Goal: Navigation & Orientation: Find specific page/section

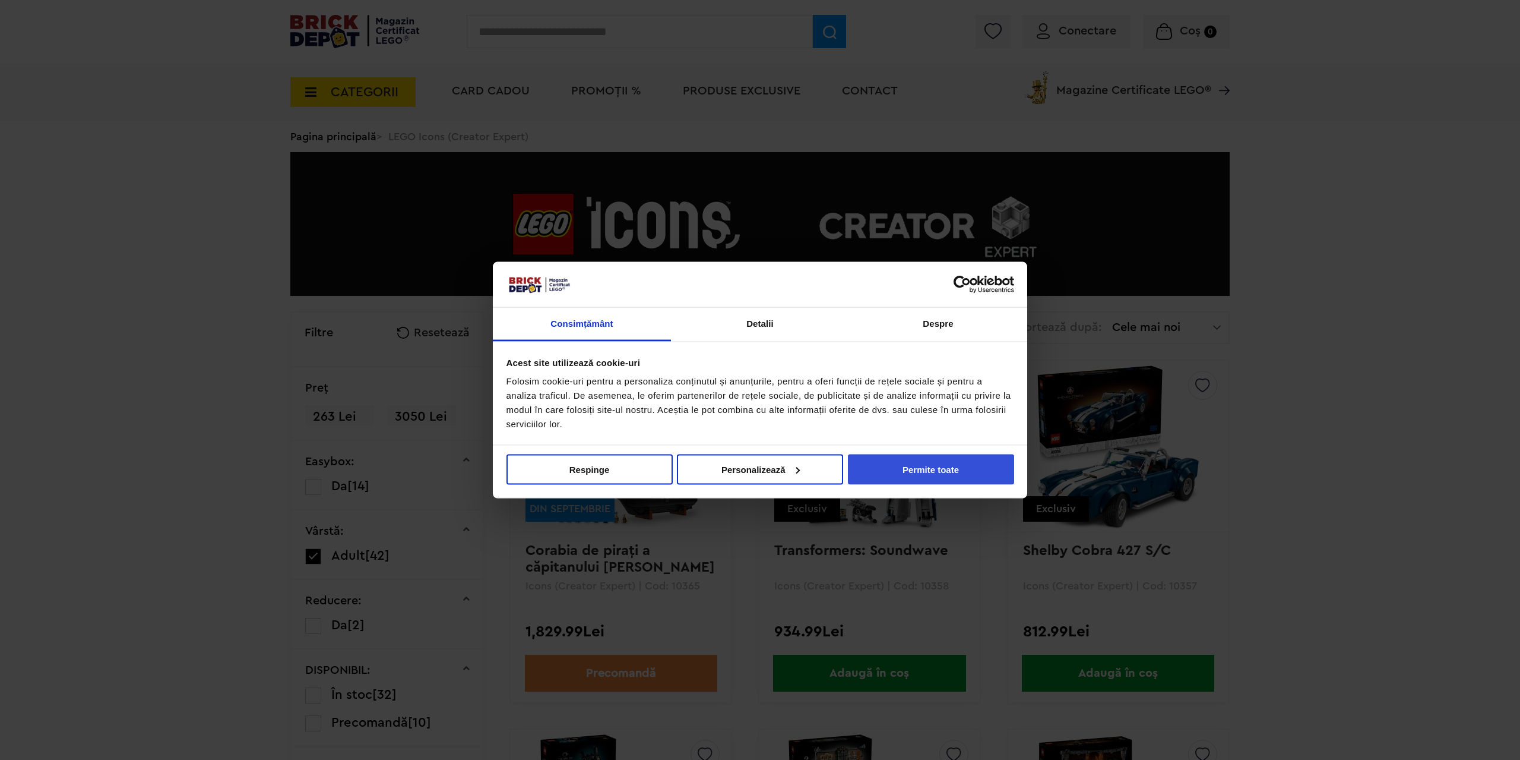
click at [913, 461] on button "Permite toate" at bounding box center [931, 469] width 166 height 30
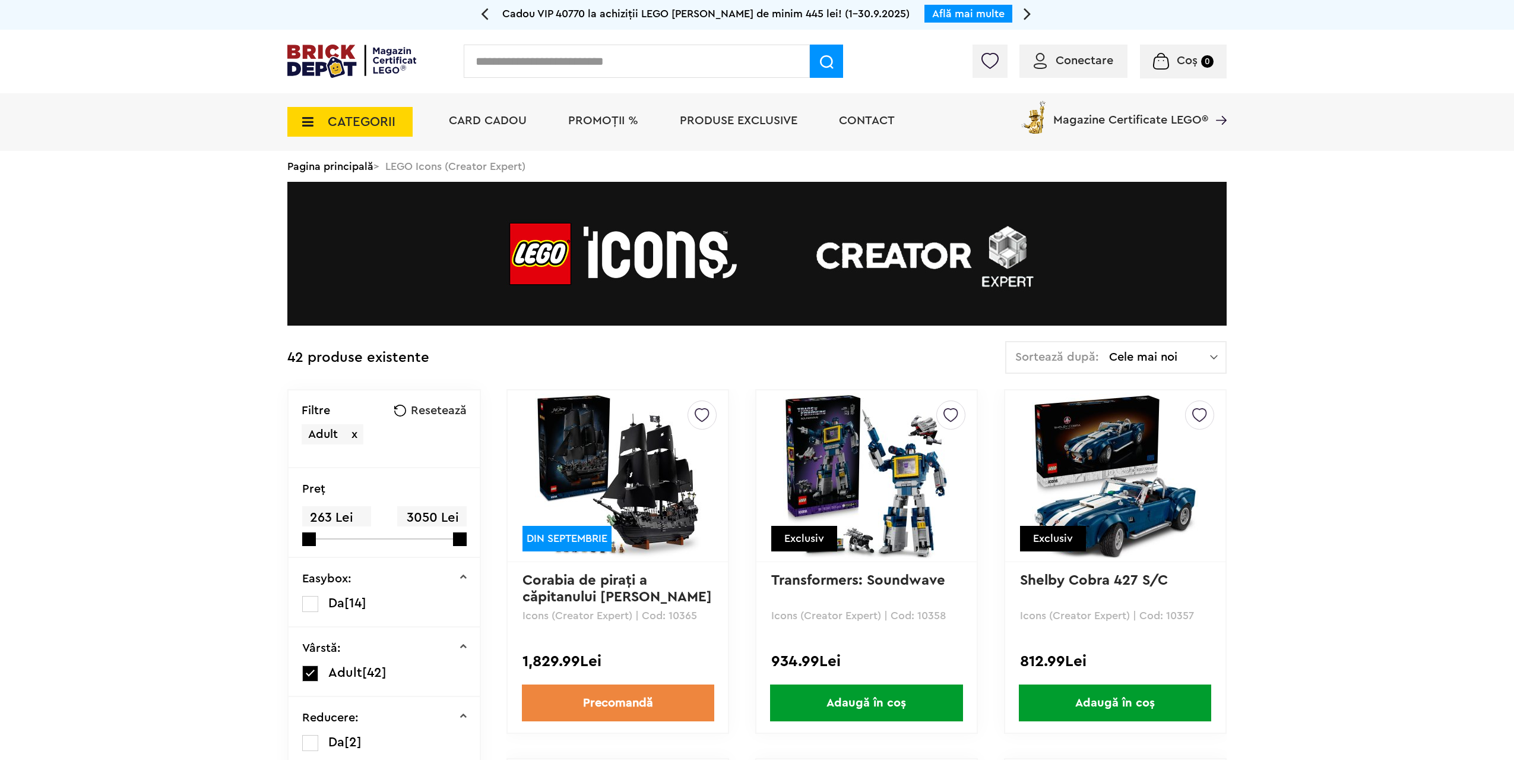
click at [651, 470] on img at bounding box center [618, 476] width 166 height 166
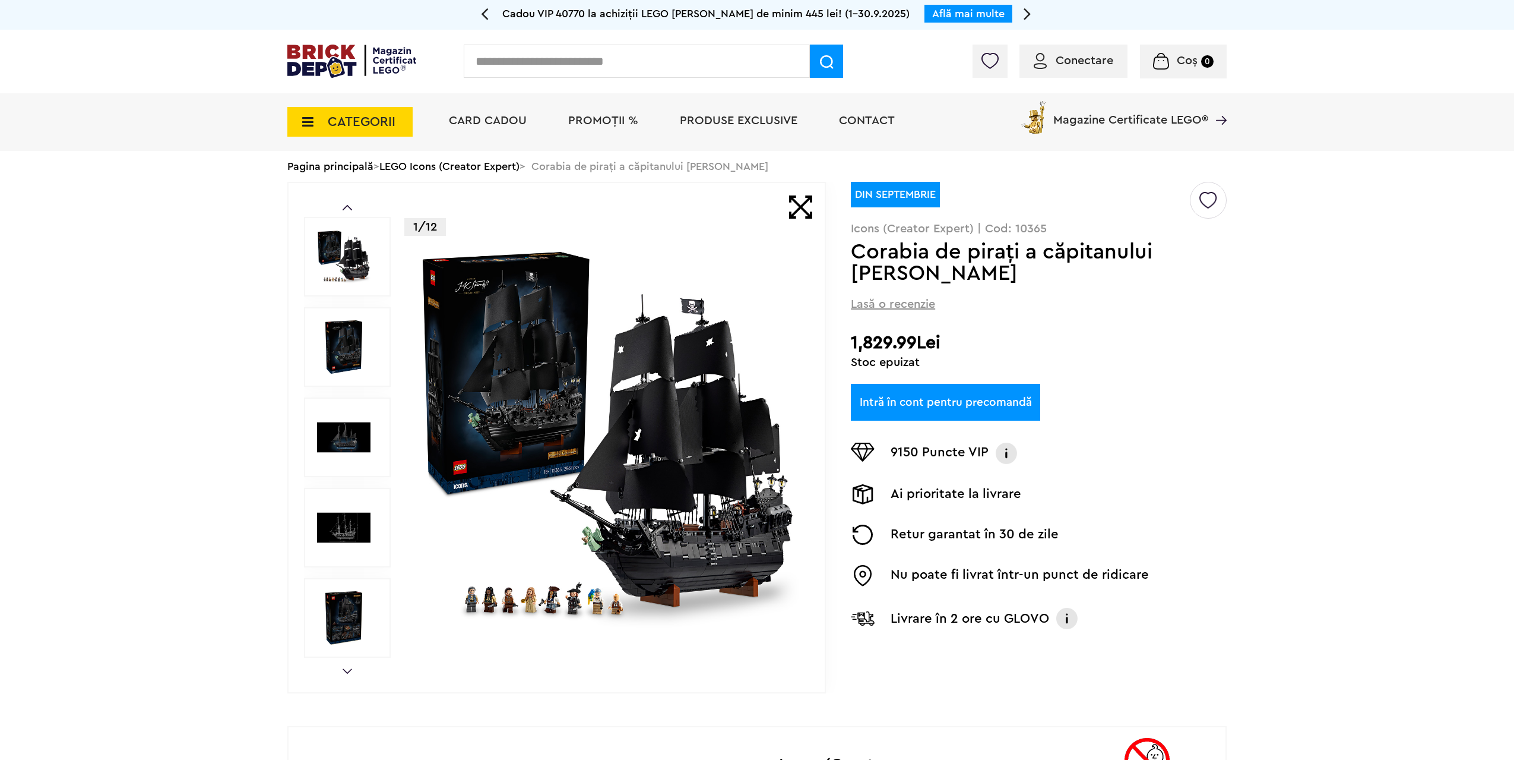
click at [662, 491] on img at bounding box center [608, 437] width 382 height 382
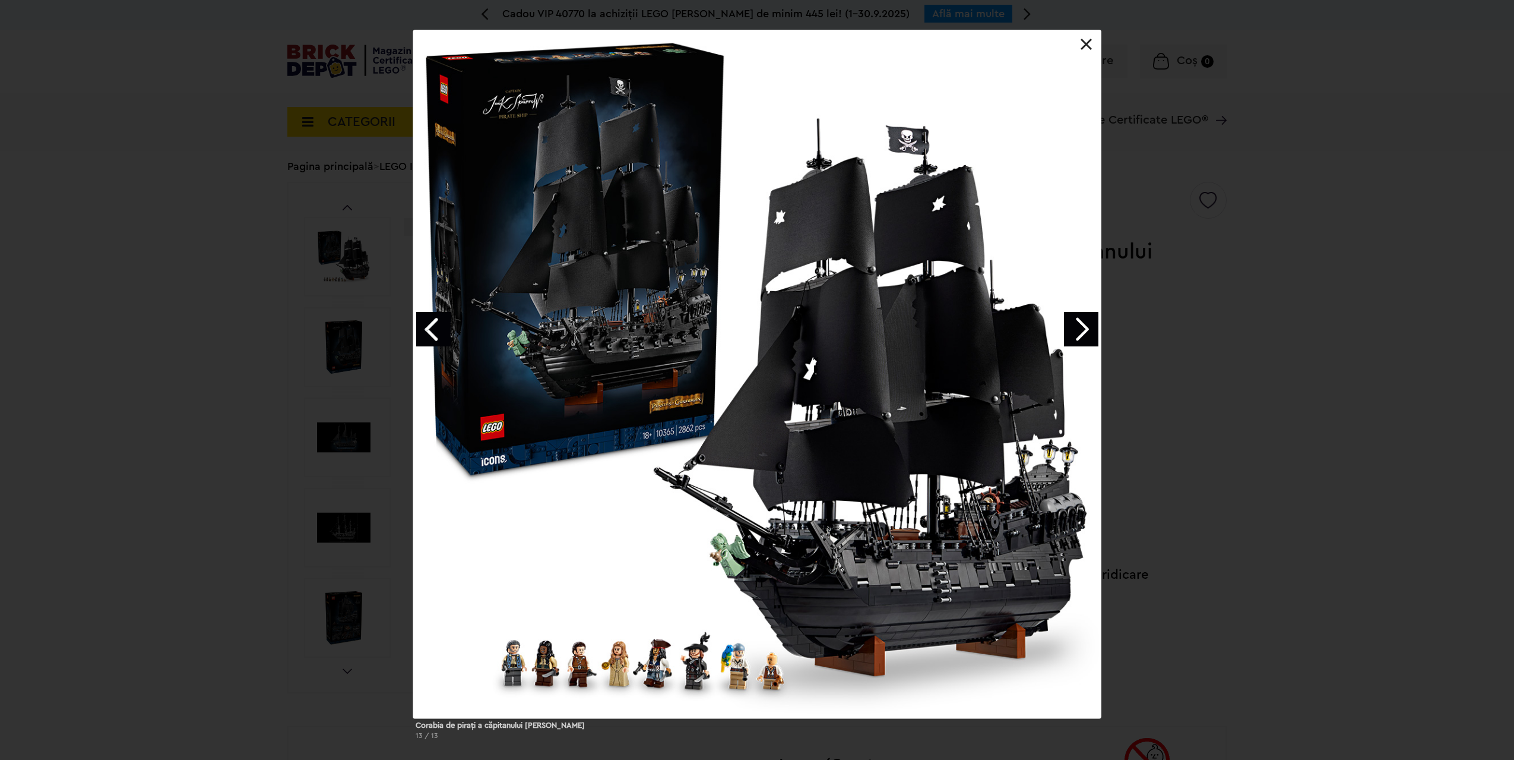
click at [1090, 321] on link "Next image" at bounding box center [1081, 329] width 34 height 34
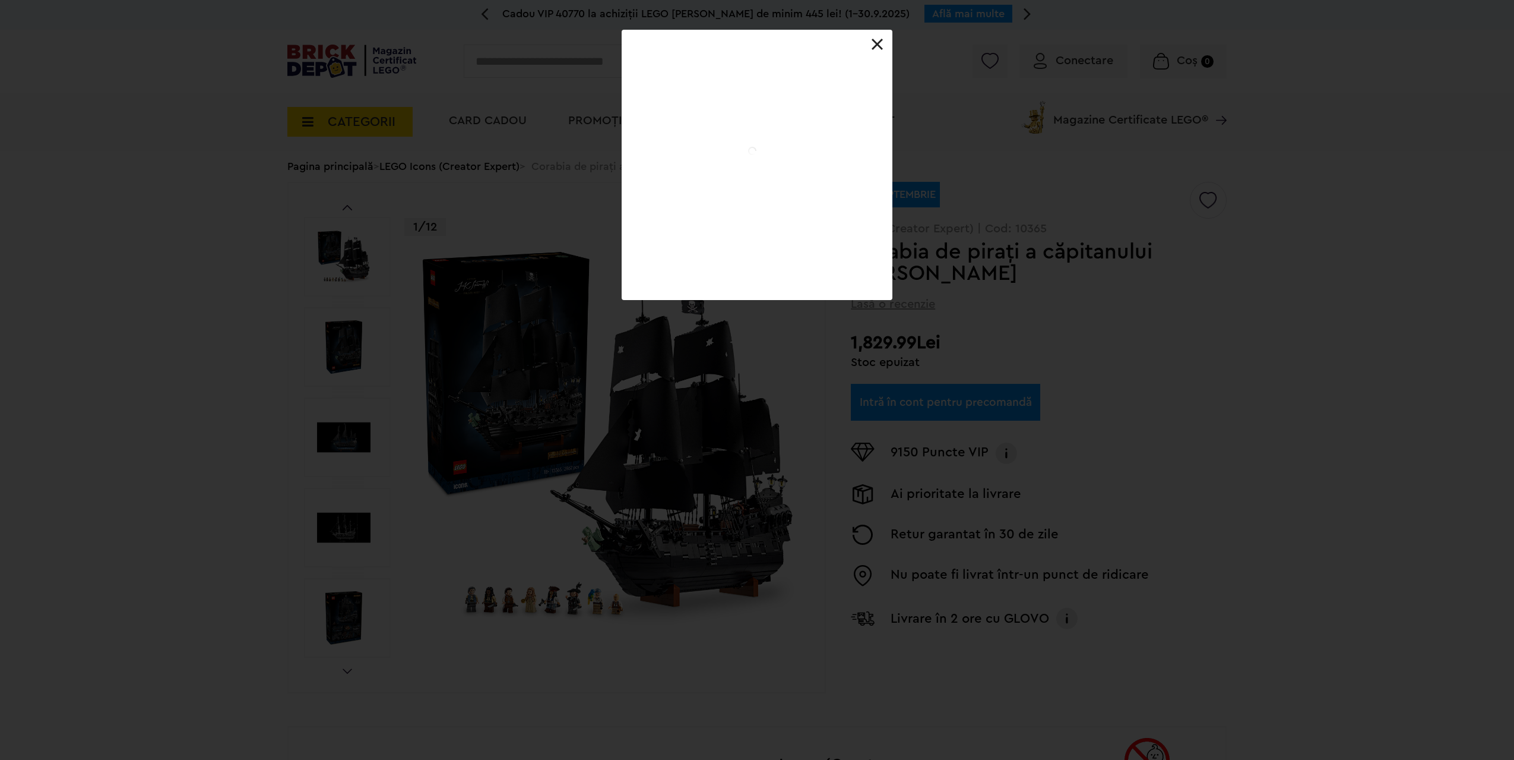
click at [892, 300] on div at bounding box center [757, 165] width 270 height 270
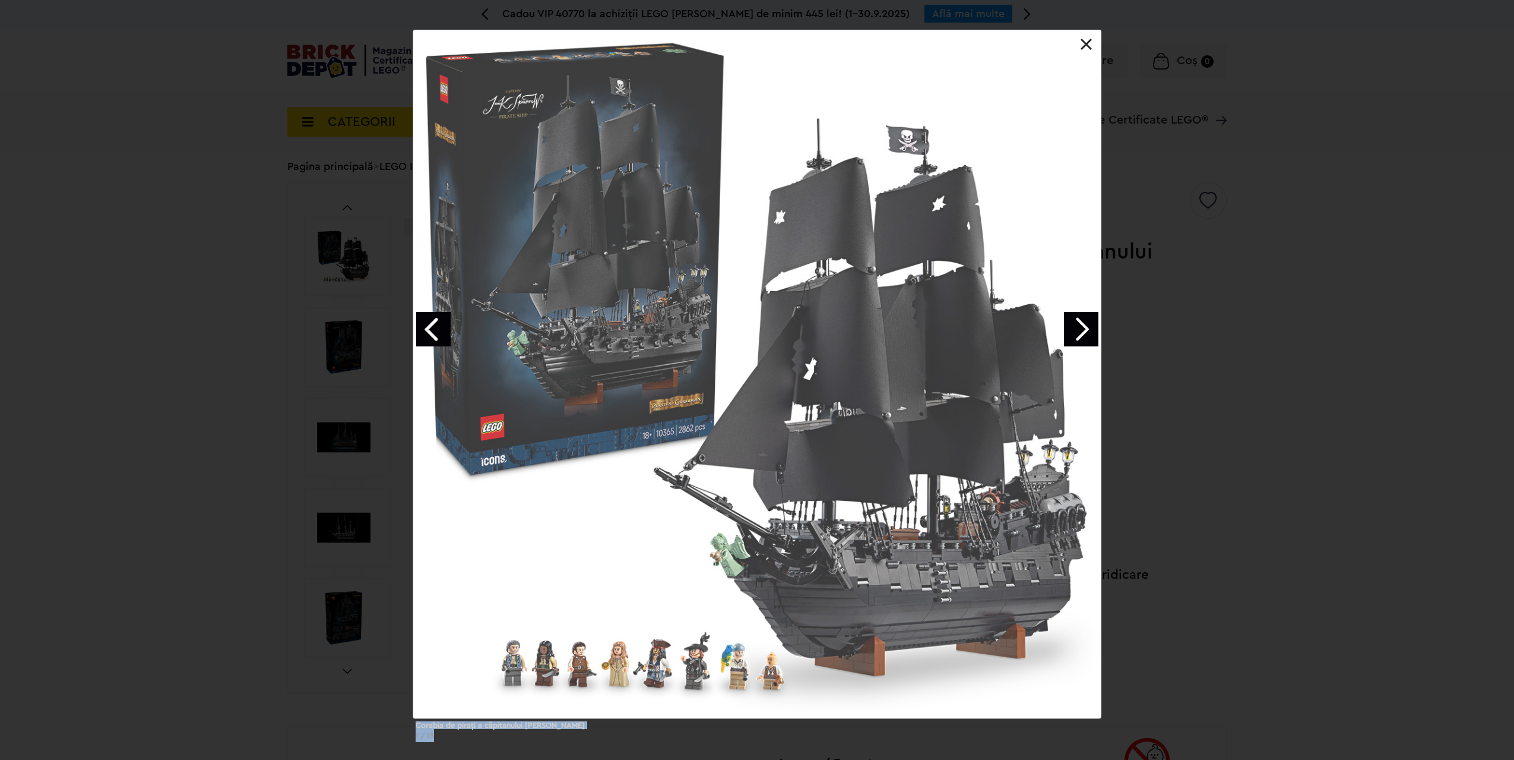
click at [1090, 321] on link "Next image" at bounding box center [1081, 329] width 34 height 34
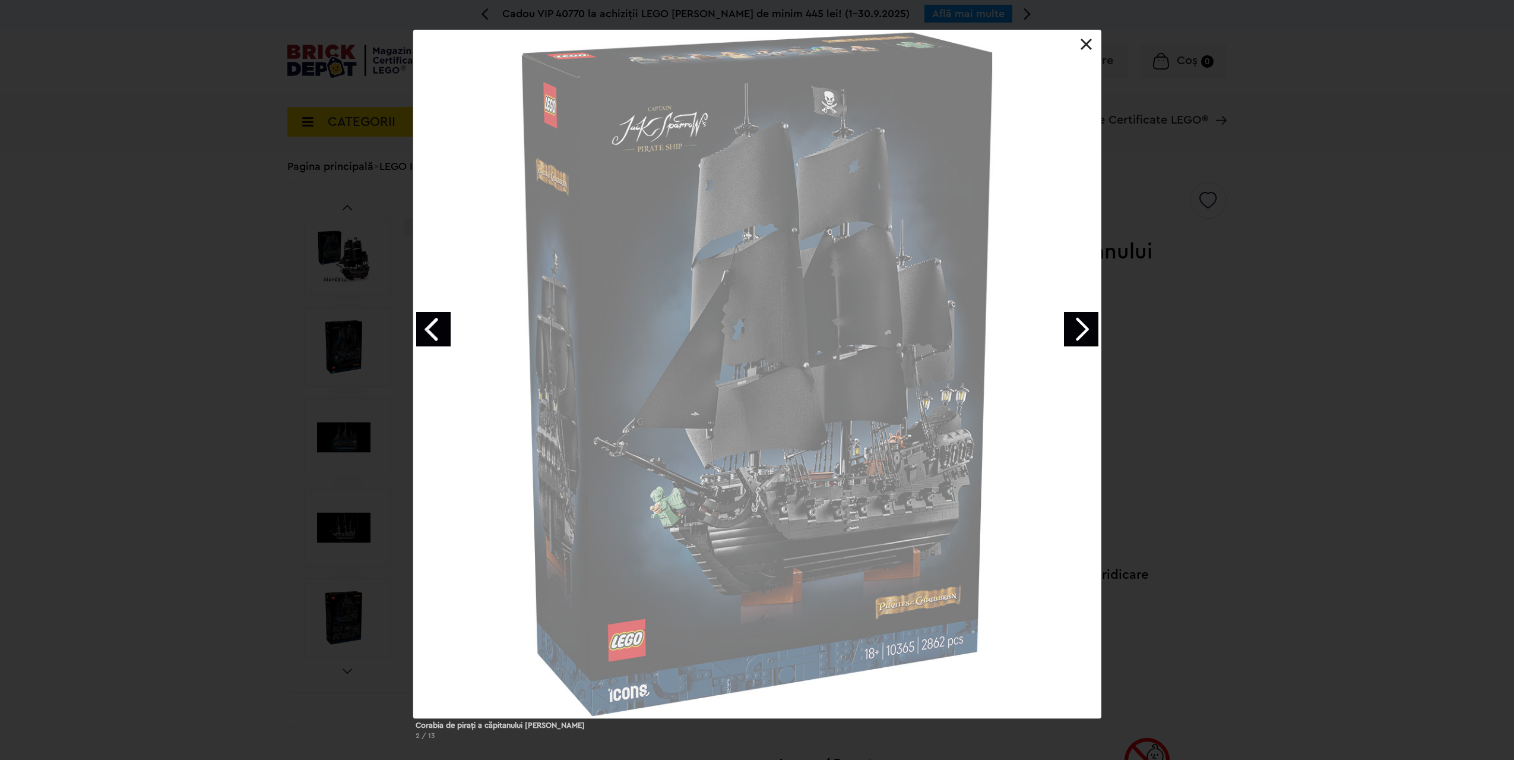
click at [1342, 351] on div "Corabia de piraţi a căpitanului Jack Sparrow 2 / 13" at bounding box center [757, 389] width 1514 height 719
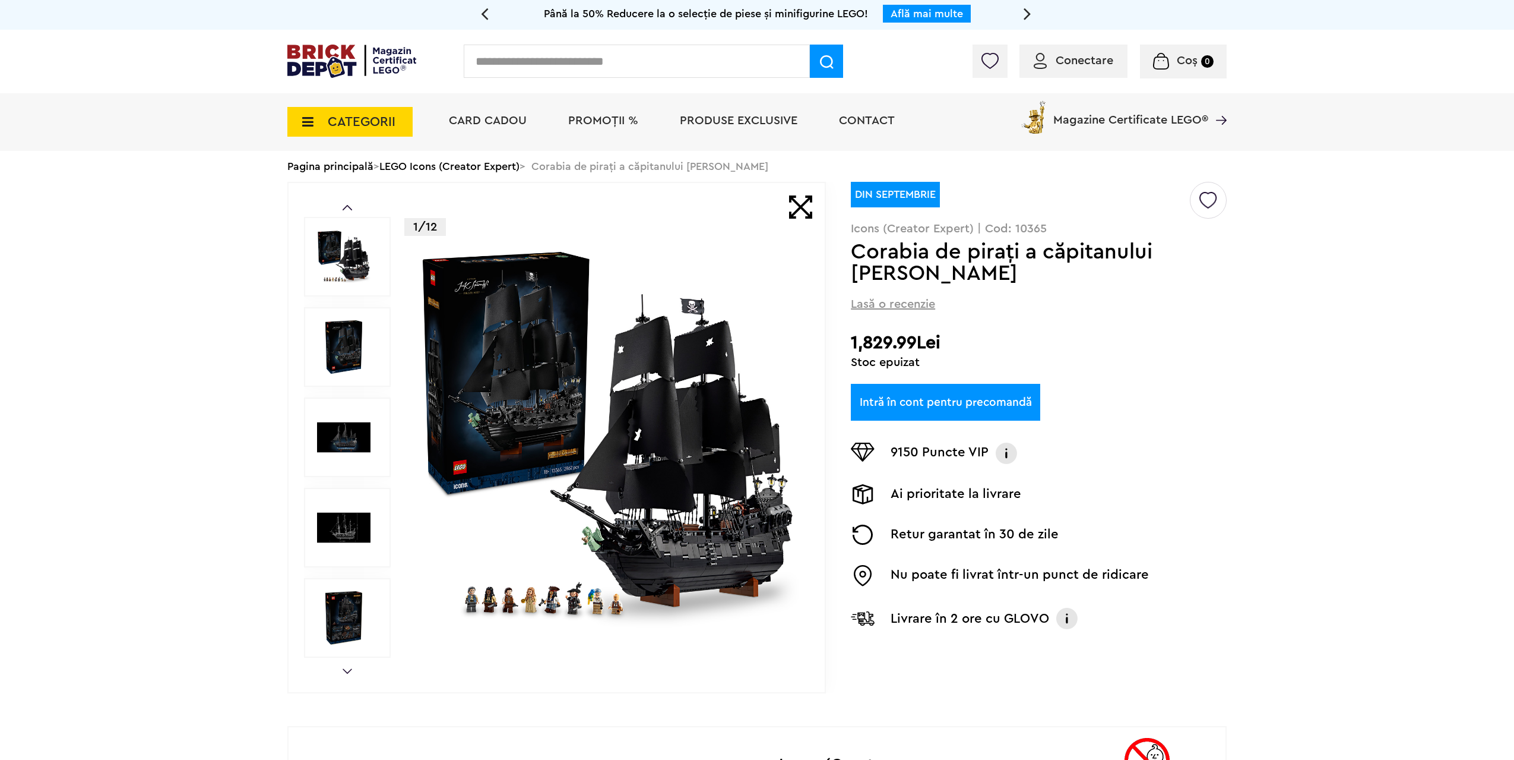
click at [683, 413] on img at bounding box center [608, 437] width 382 height 382
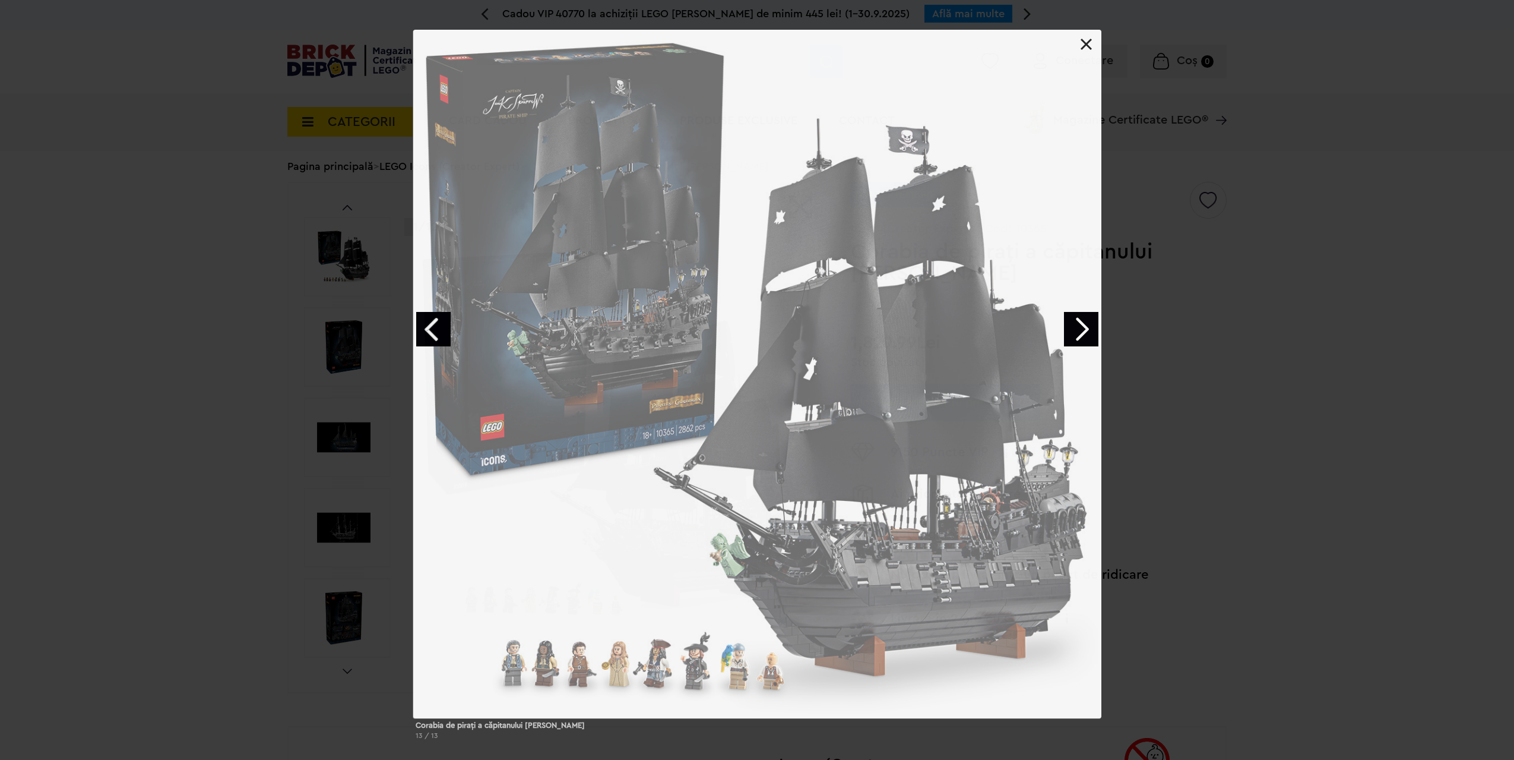
click at [1366, 412] on div "Corabia de piraţi a căpitanului Jack Sparrow 13 / 13" at bounding box center [757, 389] width 1514 height 719
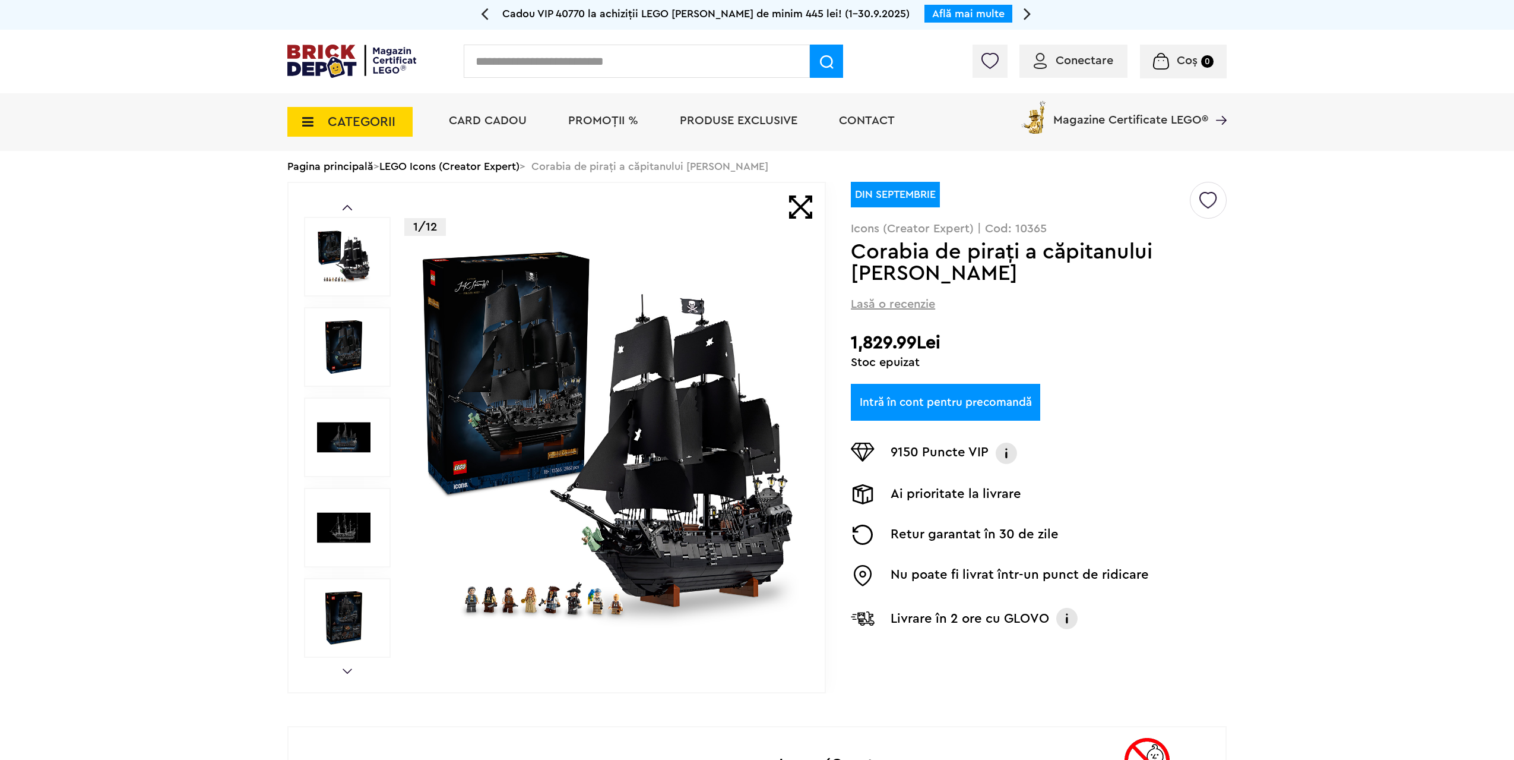
click at [1220, 254] on div "Creează o listă nouă DIN SEPTEMBRIE Icons (Creator Expert) | Cod: 10365 Corabia…" at bounding box center [1039, 415] width 376 height 466
click at [347, 55] on img at bounding box center [351, 61] width 129 height 33
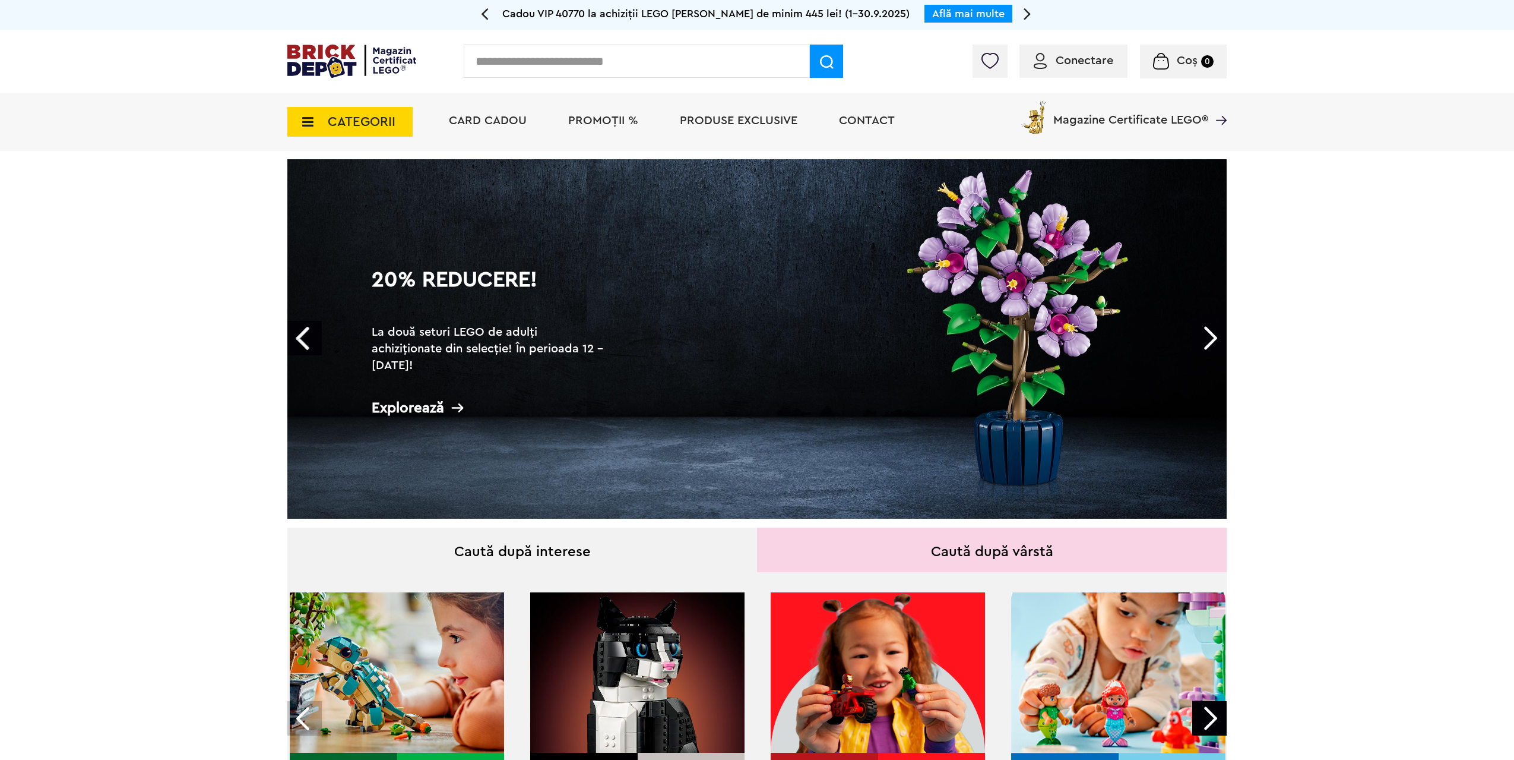
click at [1214, 338] on link "Next" at bounding box center [1210, 338] width 34 height 34
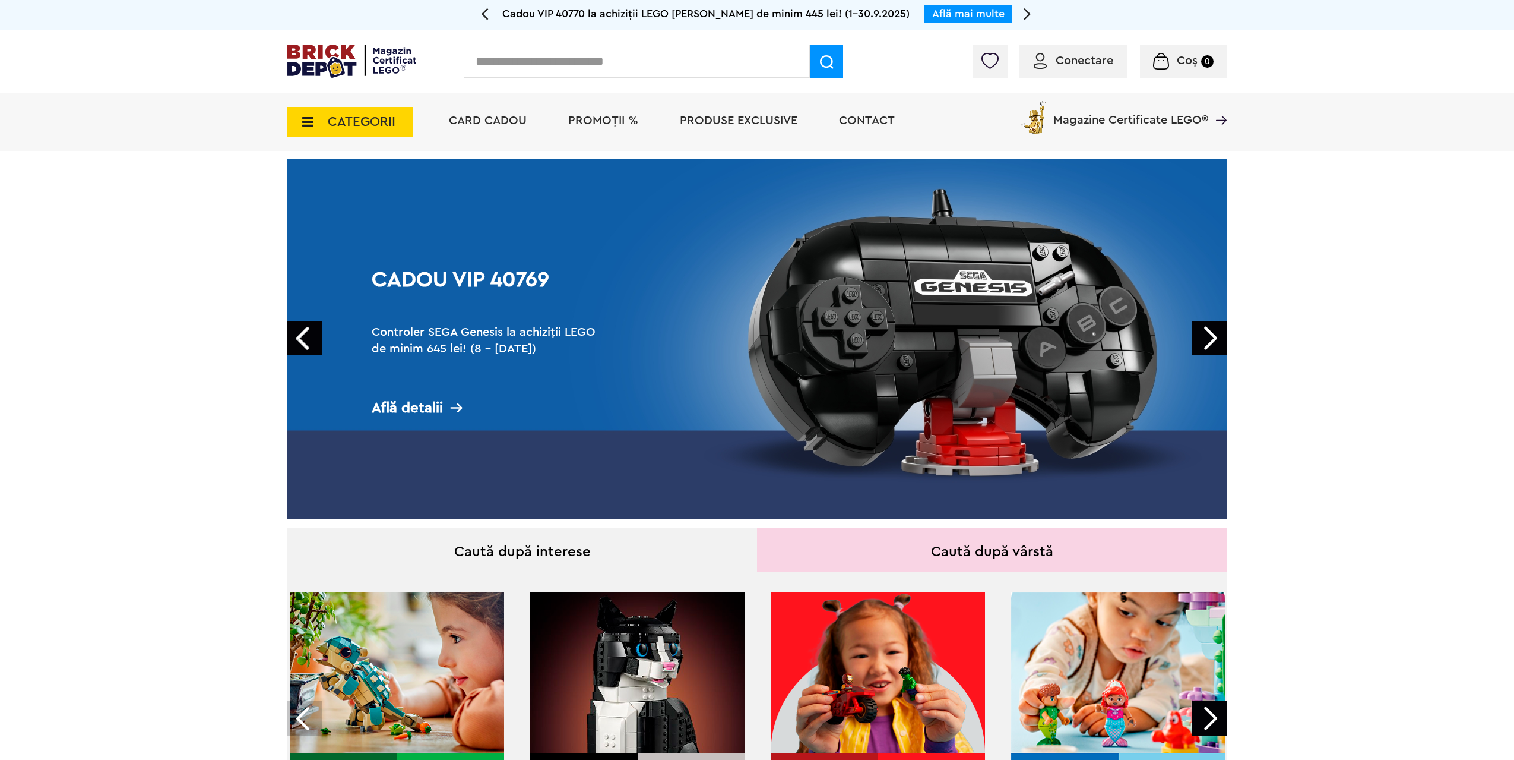
click at [1214, 338] on link "Next" at bounding box center [1210, 338] width 34 height 34
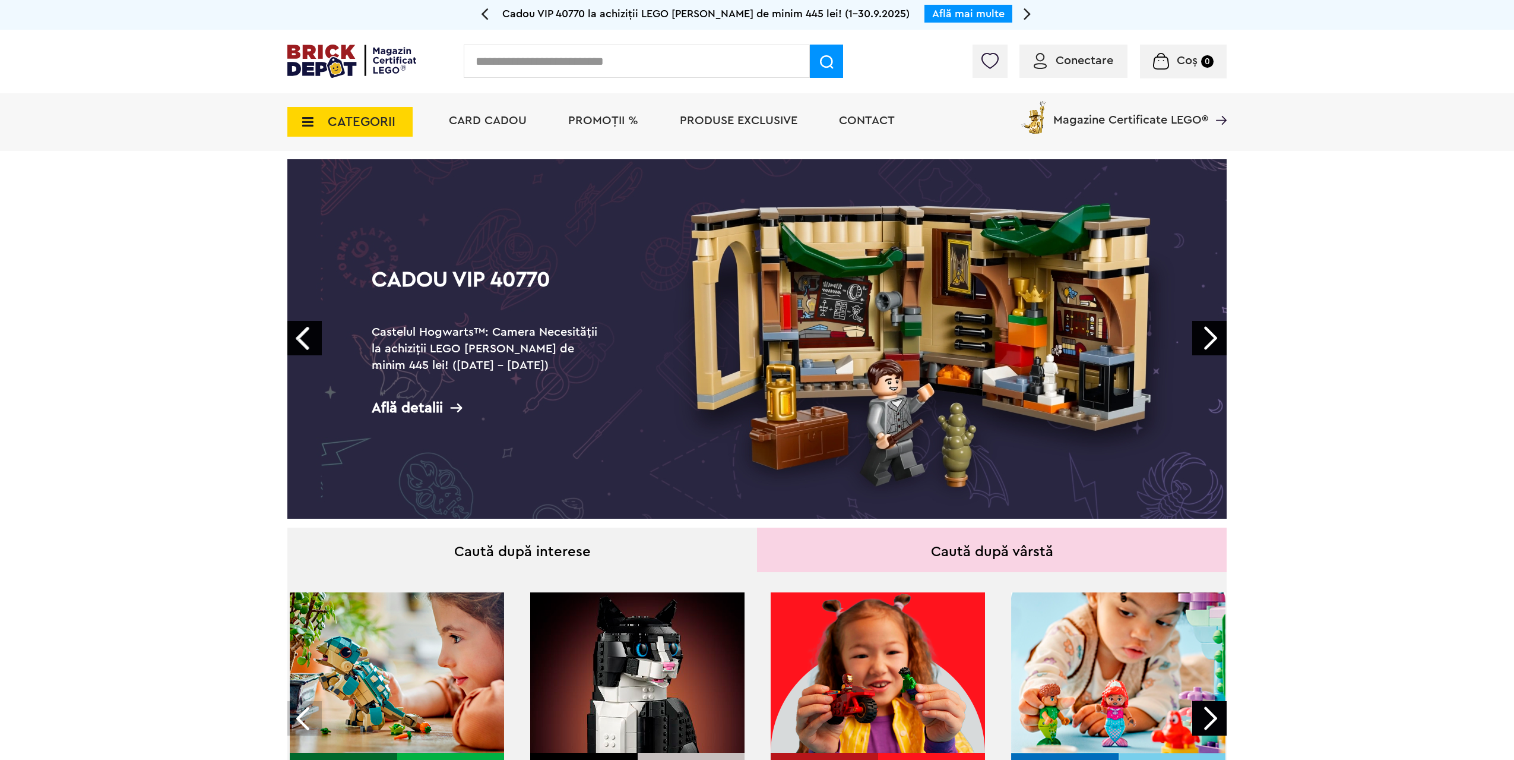
click at [1214, 338] on link "Next" at bounding box center [1210, 338] width 34 height 34
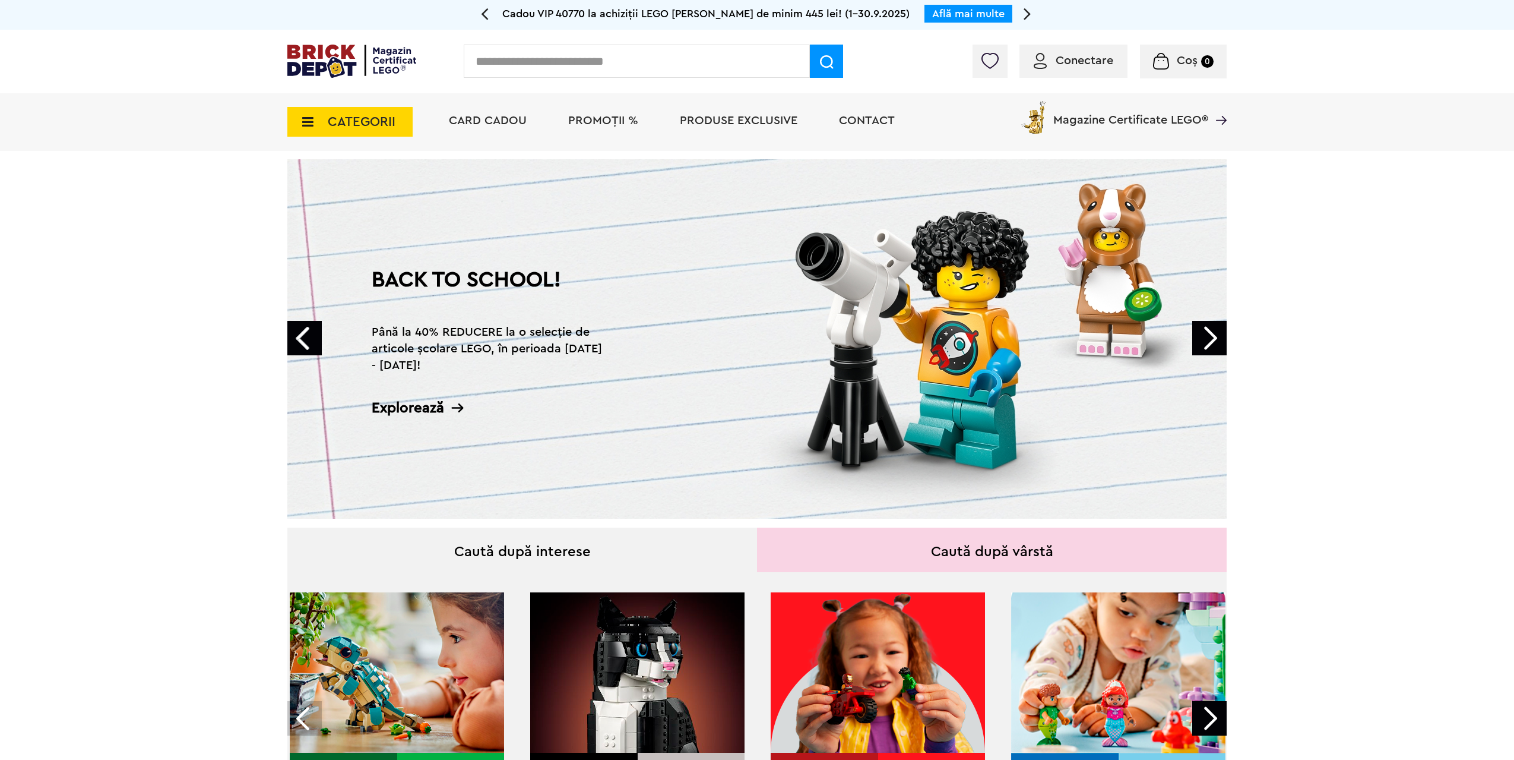
click at [1214, 338] on link "Next" at bounding box center [1210, 338] width 34 height 34
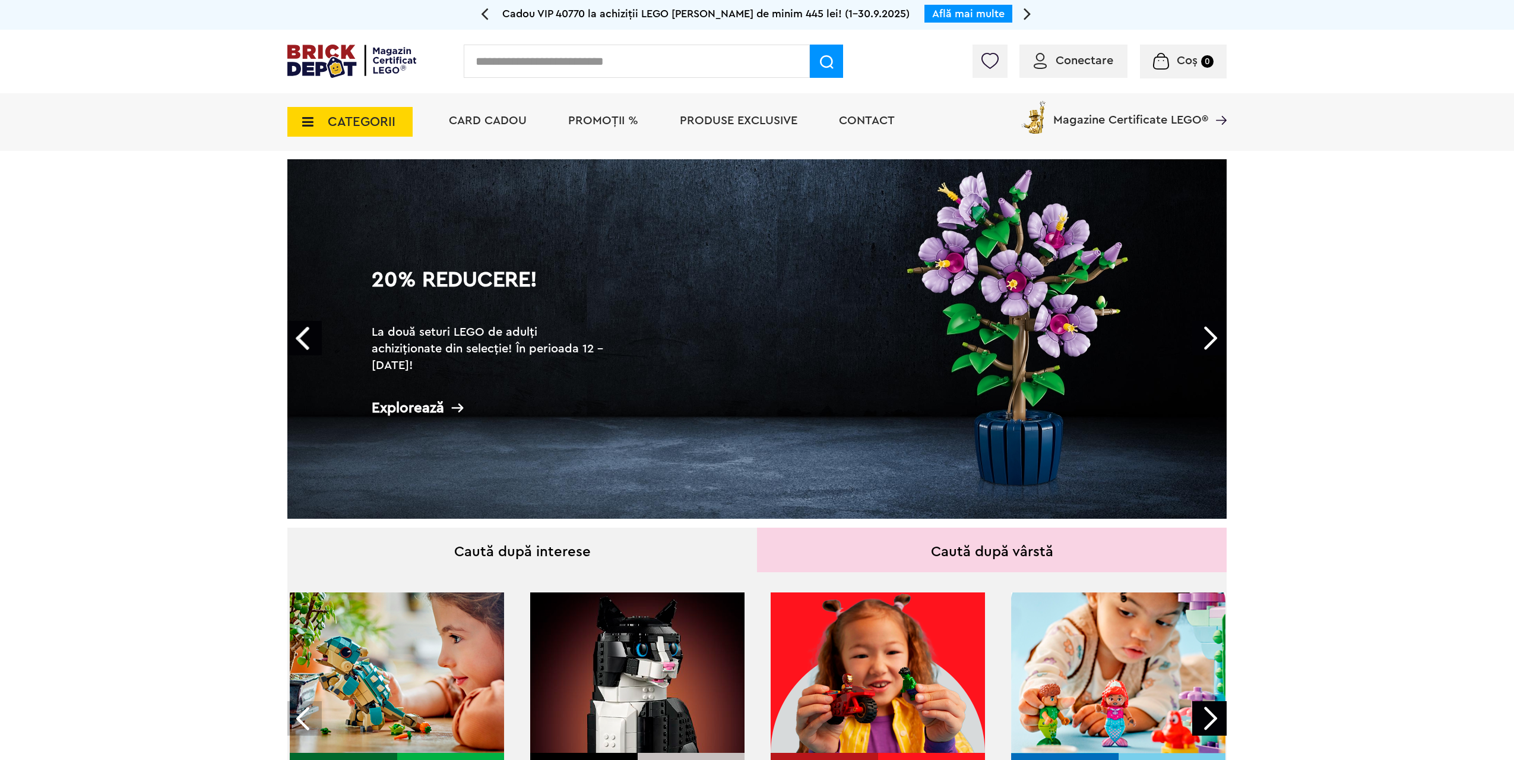
drag, startPoint x: 981, startPoint y: 306, endPoint x: 99, endPoint y: 243, distance: 884.8
click at [301, 122] on icon at bounding box center [304, 121] width 18 height 13
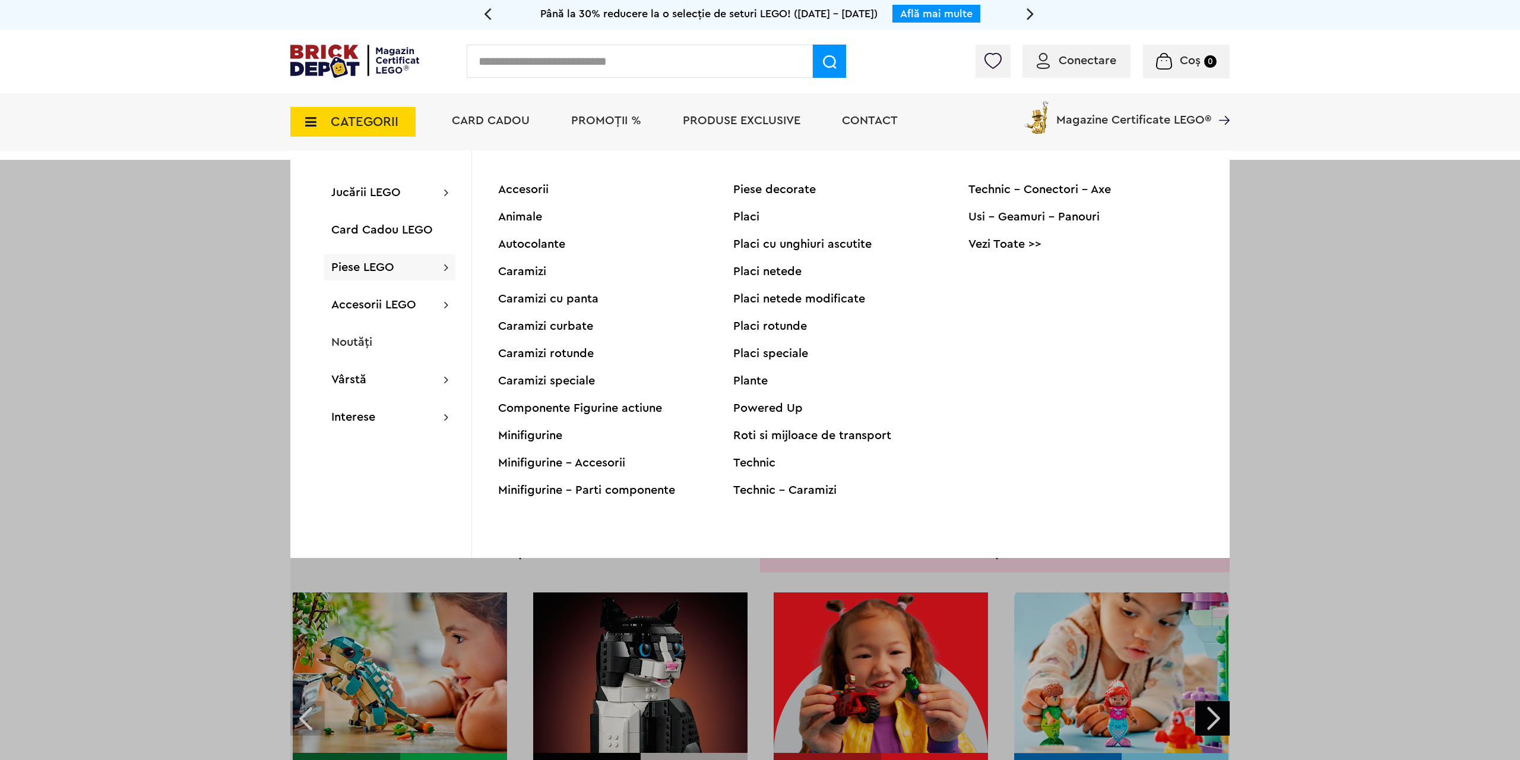
click at [795, 247] on div "Placi cu unghiuri ascutite" at bounding box center [850, 244] width 235 height 12
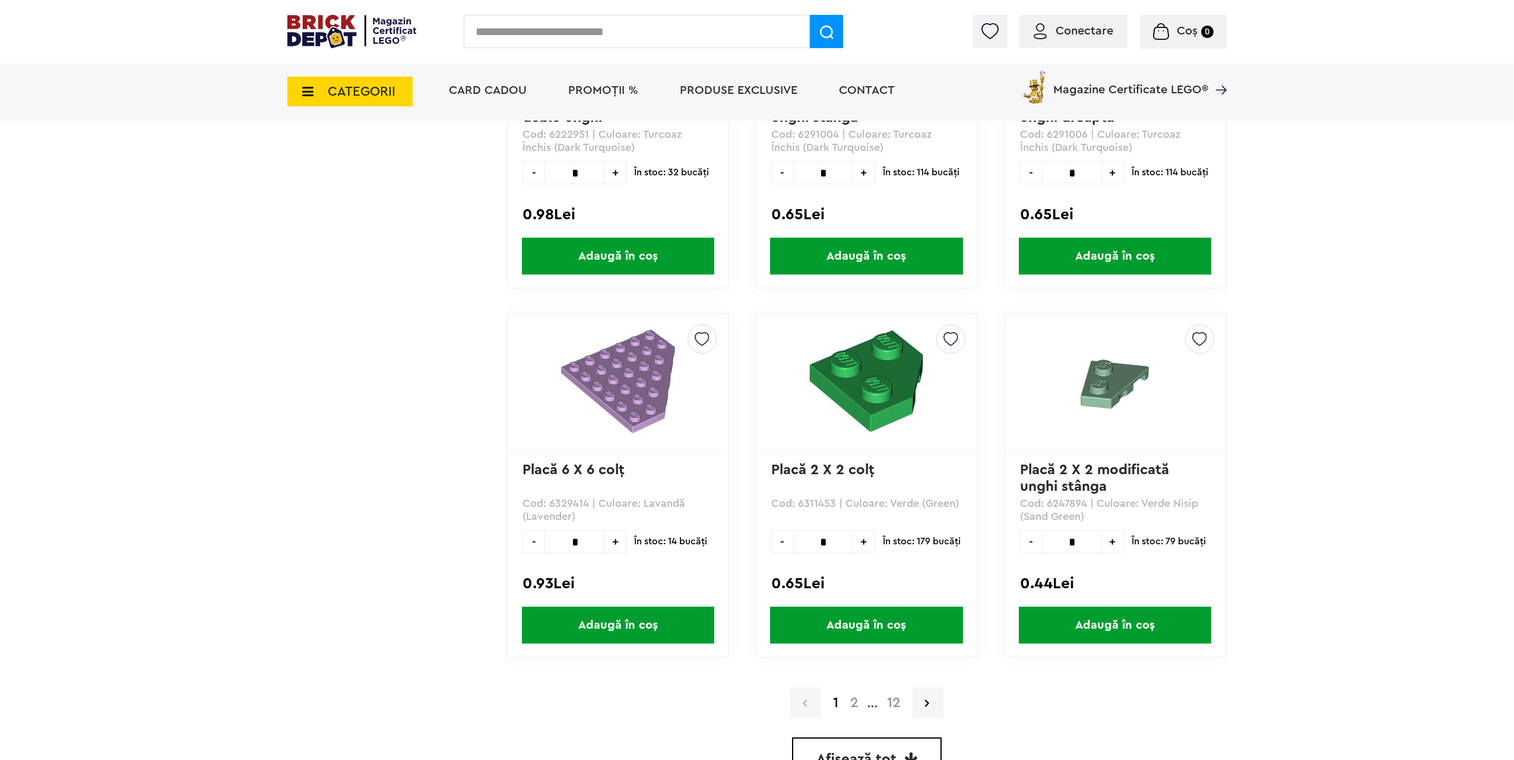
scroll to position [3148, 0]
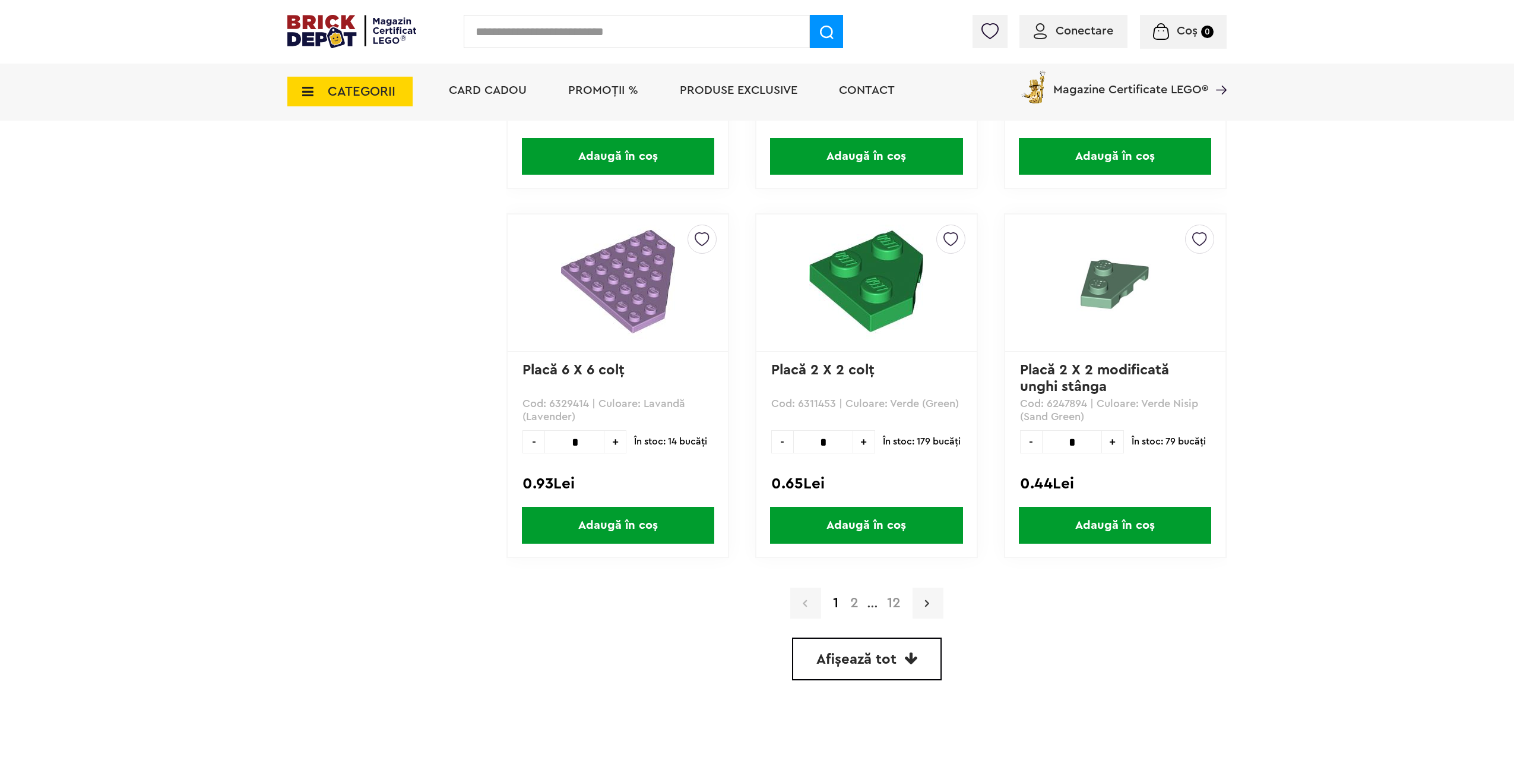
click at [931, 602] on link at bounding box center [928, 602] width 31 height 31
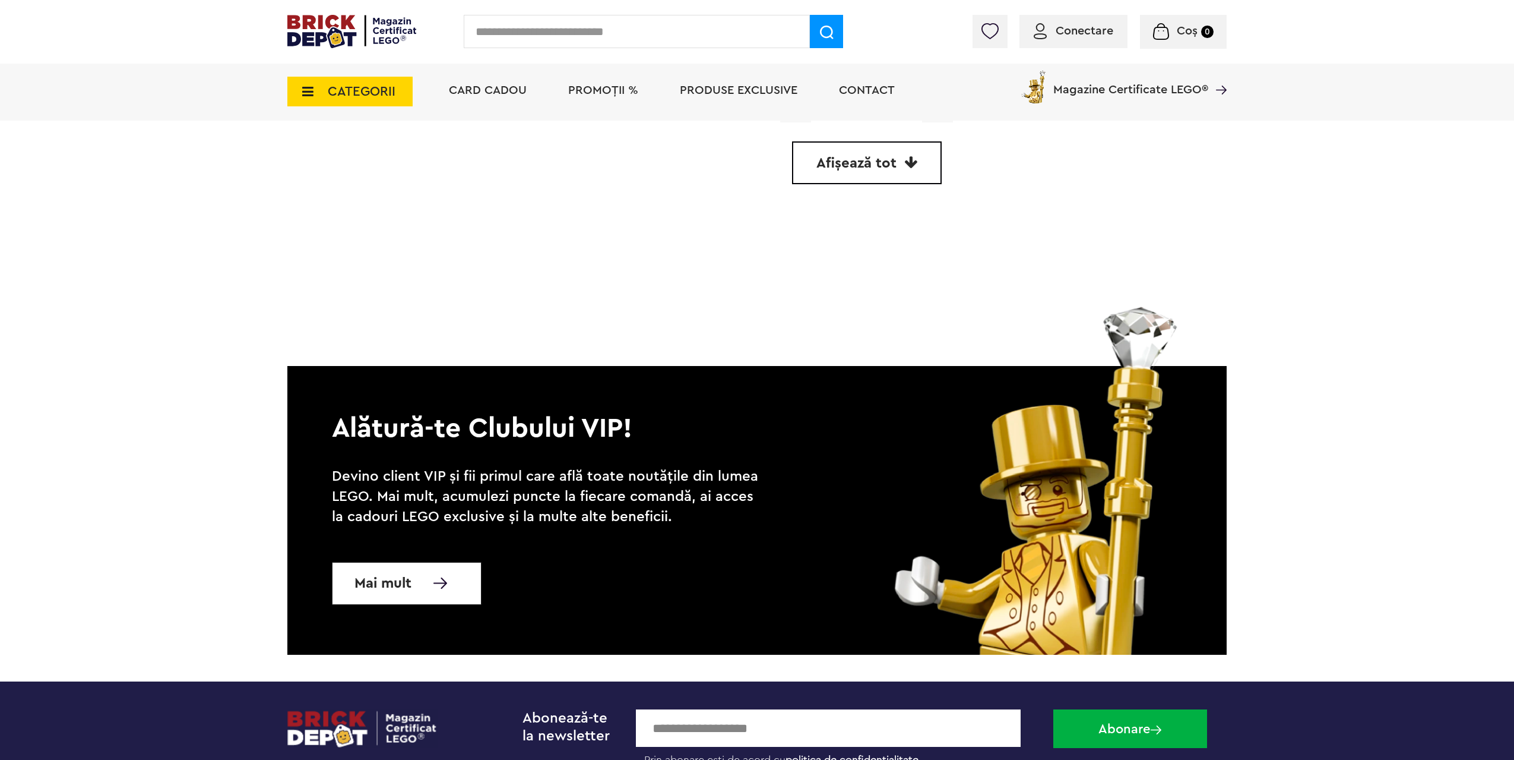
scroll to position [3504, 0]
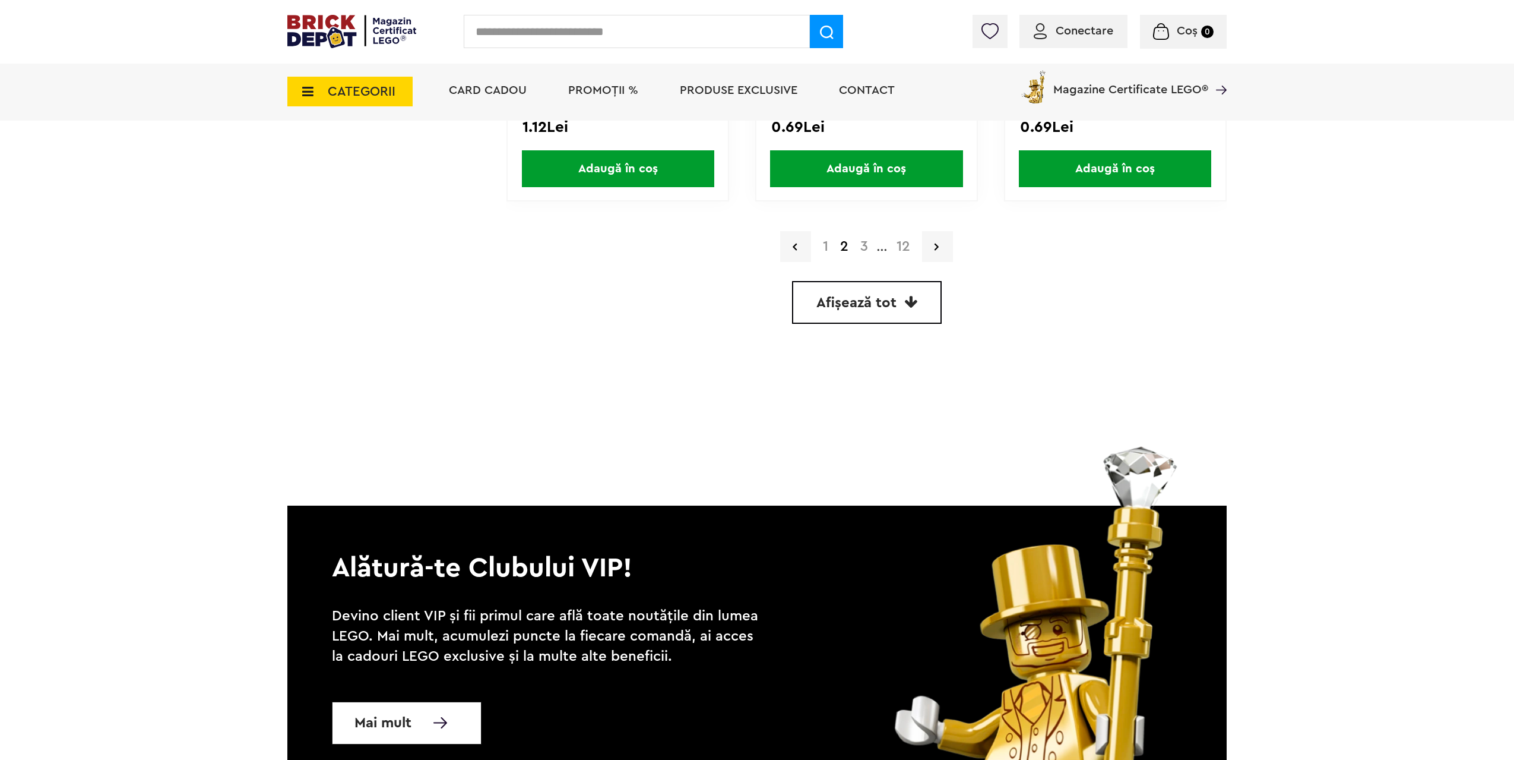
click at [913, 245] on link "12" at bounding box center [904, 246] width 26 height 14
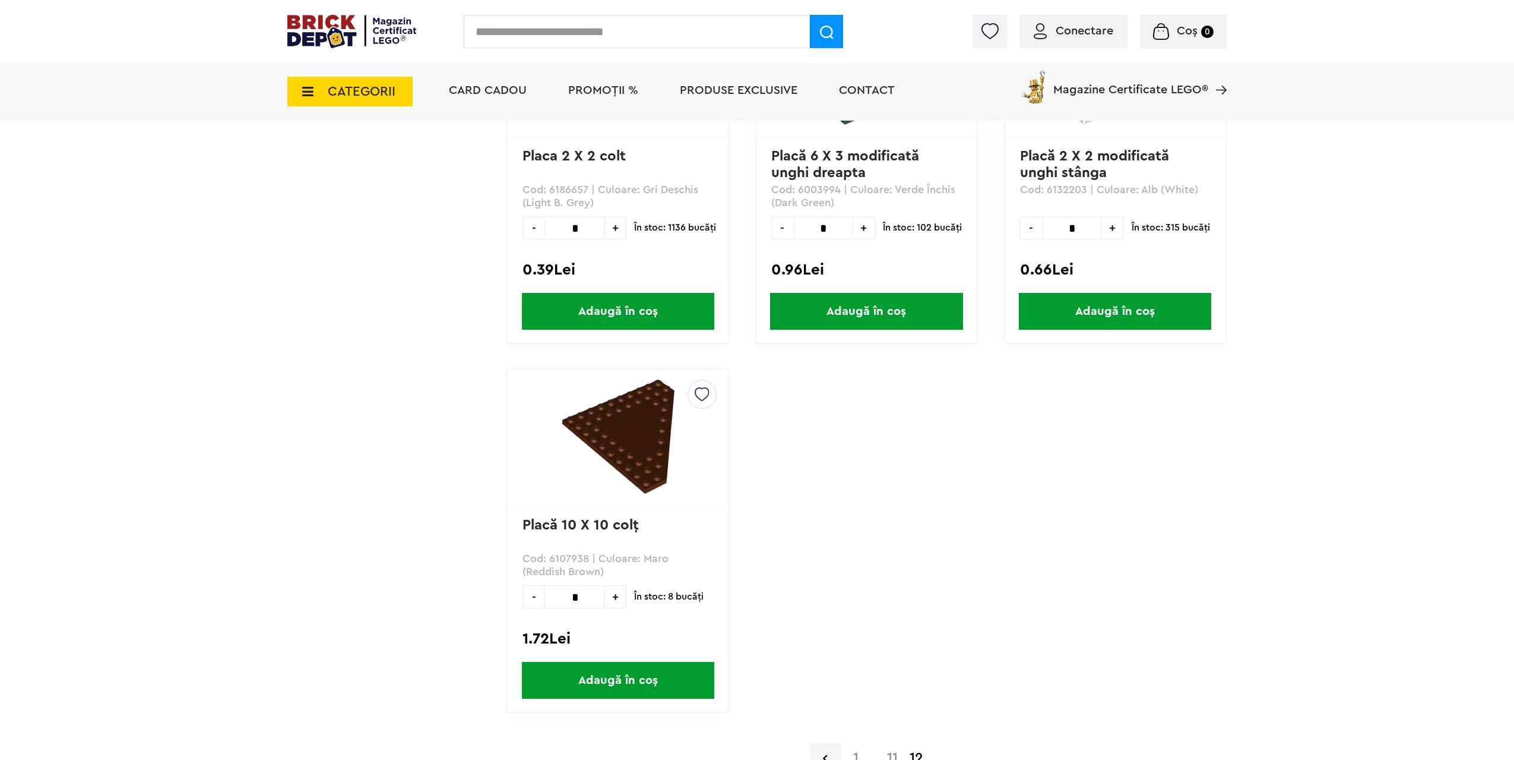
scroll to position [3029, 0]
